Goal: Find specific fact

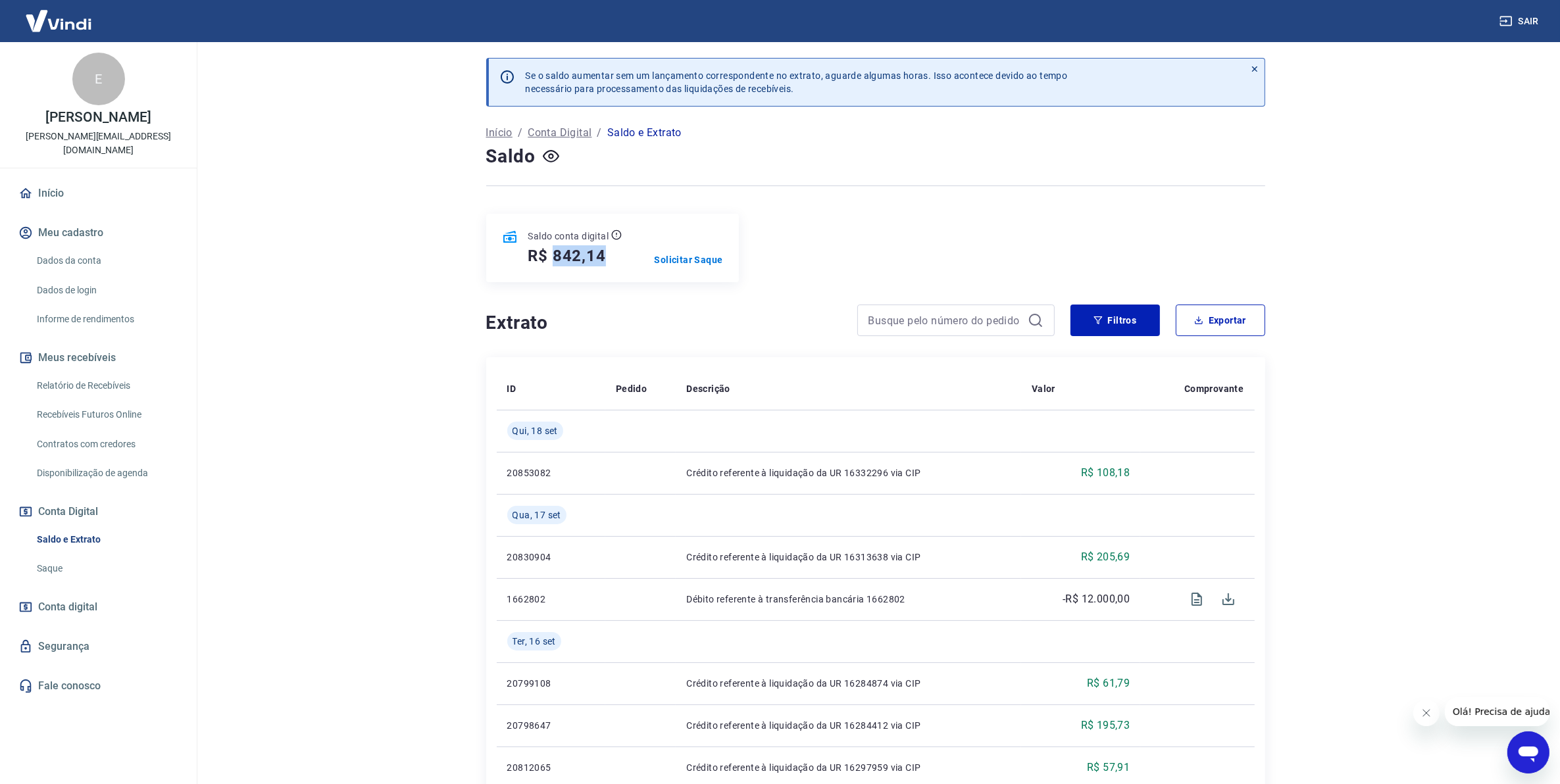
drag, startPoint x: 607, startPoint y: 262, endPoint x: 554, endPoint y: 264, distance: 53.0
click at [554, 264] on div "R$ 842,14" at bounding box center [576, 256] width 94 height 21
copy h5 "842,14"
